Goal: Task Accomplishment & Management: Manage account settings

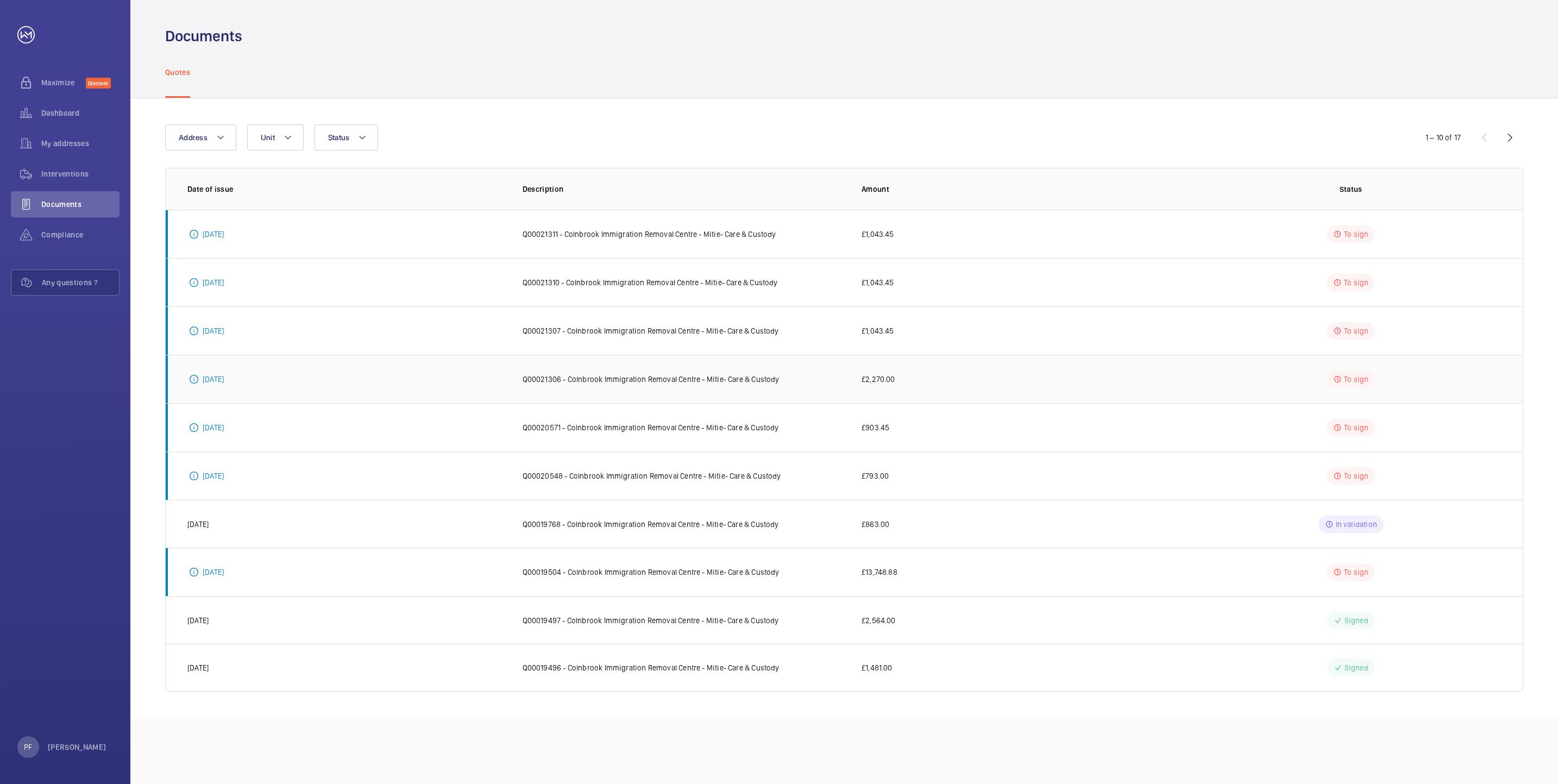
click at [1346, 380] on p "To sign" at bounding box center [1356, 379] width 24 height 11
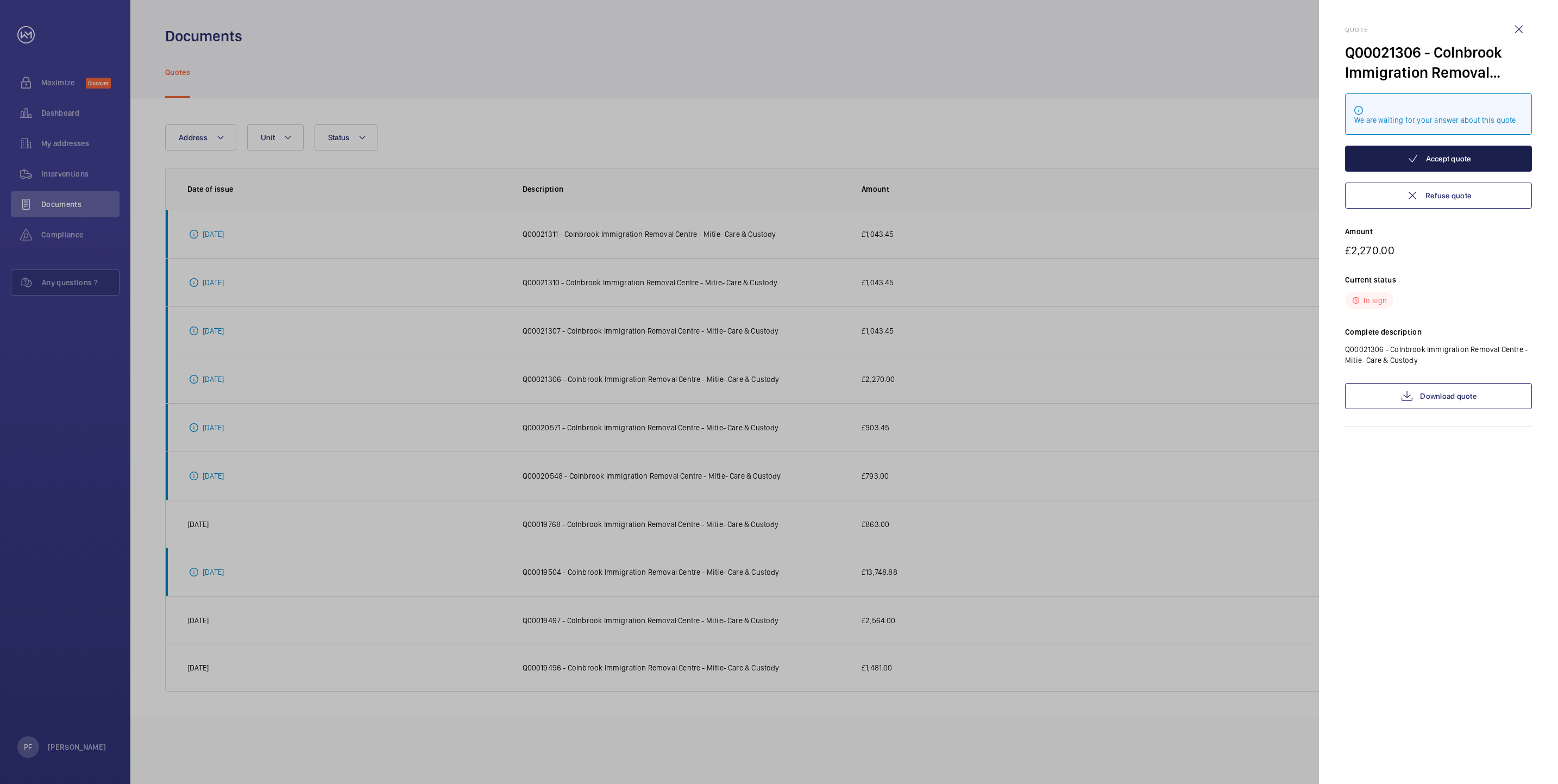
click at [1469, 161] on button "Accept quote" at bounding box center [1439, 159] width 187 height 26
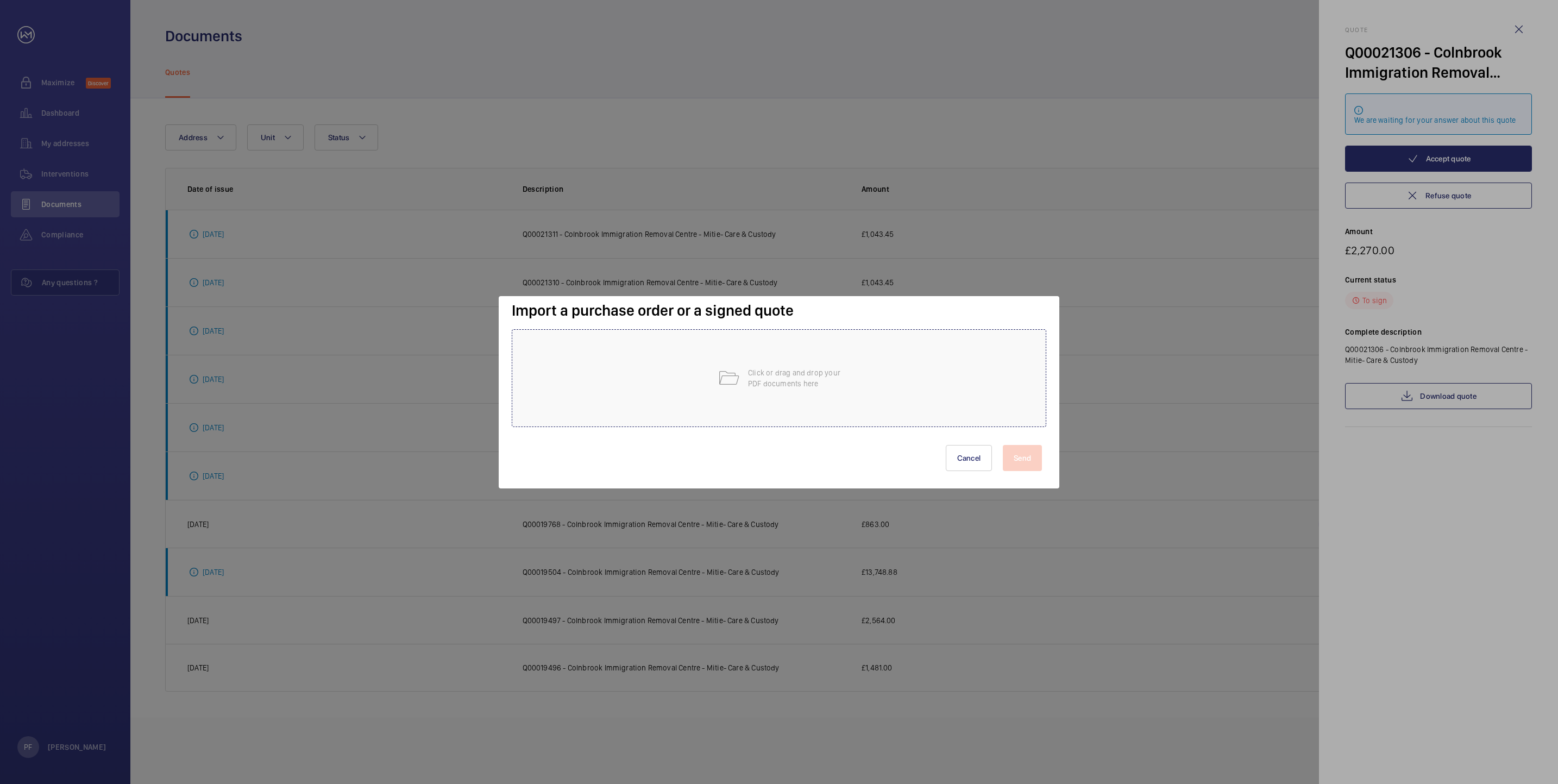
click at [727, 386] on mat-icon at bounding box center [728, 377] width 22 height 22
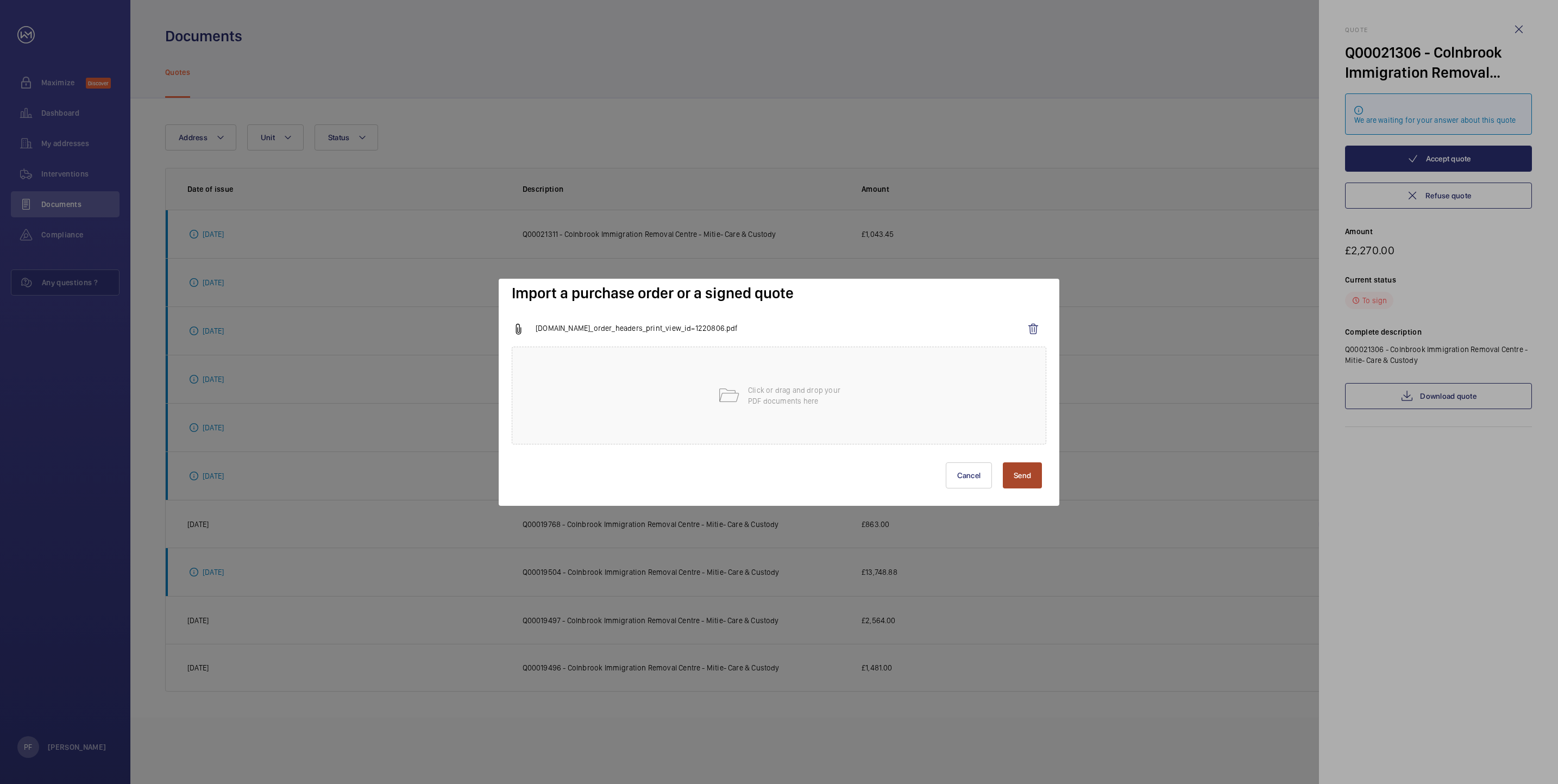
click at [1021, 471] on button "Send" at bounding box center [1023, 475] width 39 height 26
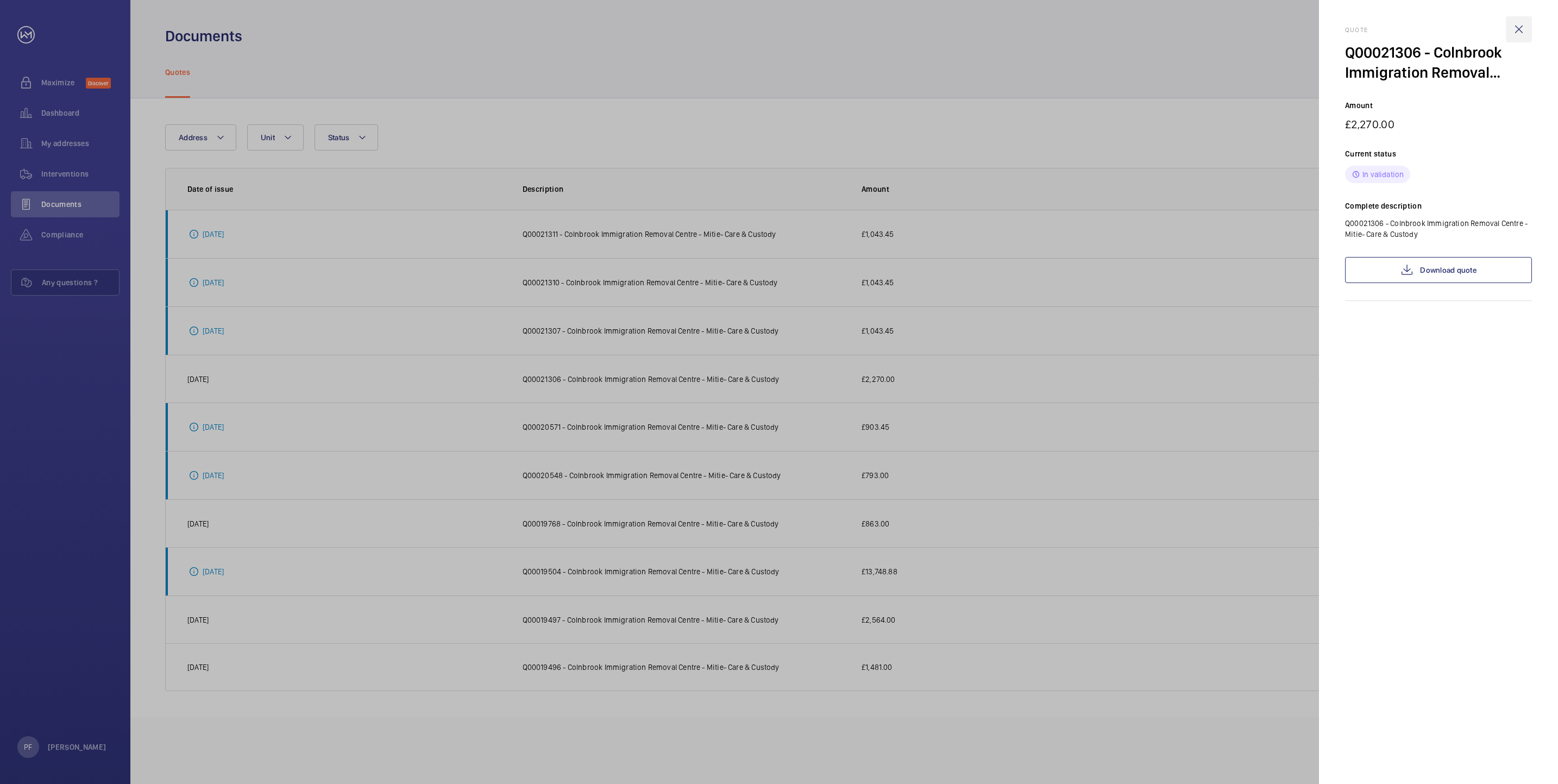
click at [1518, 27] on wm-front-icon-button at bounding box center [1519, 29] width 26 height 26
